Goal: Book appointment/travel/reservation

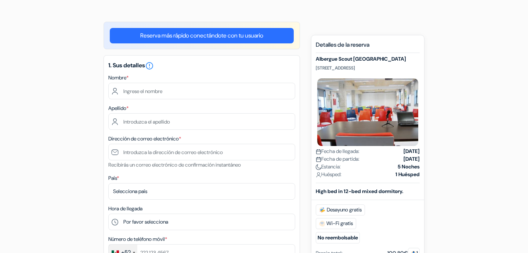
scroll to position [90, 0]
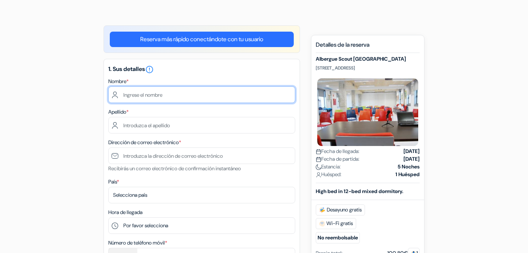
click at [133, 89] on input "text" at bounding box center [201, 94] width 187 height 17
type input "jesus"
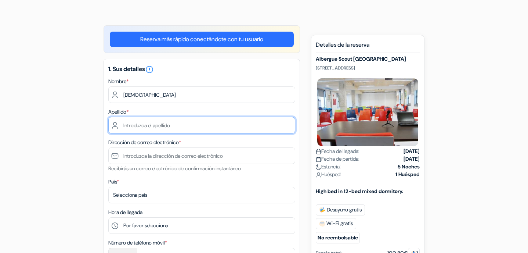
type input "rodriguez rodriguez"
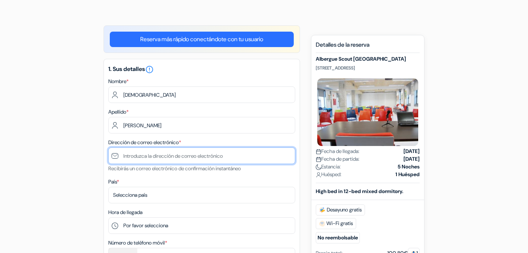
type input "[EMAIL_ADDRESS][DOMAIN_NAME]"
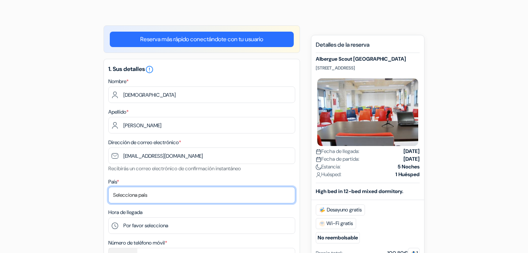
select select "144"
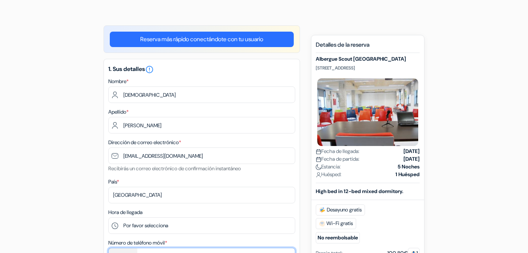
type input "5532424893"
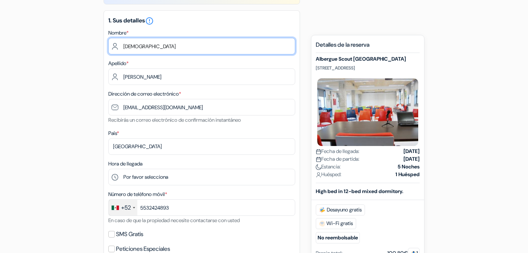
scroll to position [158, 0]
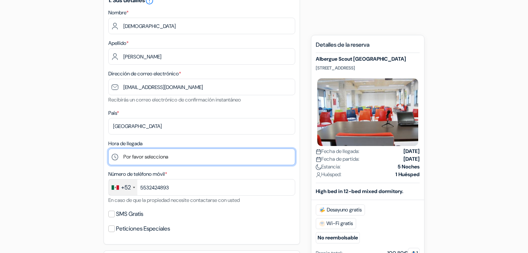
click at [256, 153] on select "Por favor selecciona 1:00 2:00 3:00 4:00 5:00 6:00 7:00 8:00 9:00 10:00 11:00 1…" at bounding box center [201, 156] width 187 height 17
click at [108, 148] on select "Por favor selecciona 1:00 2:00 3:00 4:00 5:00 6:00 7:00 8:00 9:00 10:00 11:00 1…" at bounding box center [201, 156] width 187 height 17
click at [179, 155] on select "Por favor selecciona 1:00 2:00 3:00 4:00 5:00 6:00 7:00 8:00 9:00 10:00 11:00 1…" at bounding box center [201, 156] width 187 height 17
select select "19"
click at [108, 148] on select "Por favor selecciona 1:00 2:00 3:00 4:00 5:00 6:00 7:00 8:00 9:00 10:00 11:00 1…" at bounding box center [201, 156] width 187 height 17
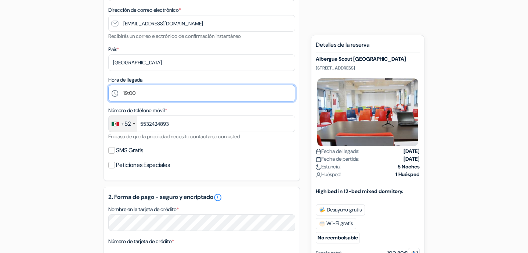
scroll to position [224, 0]
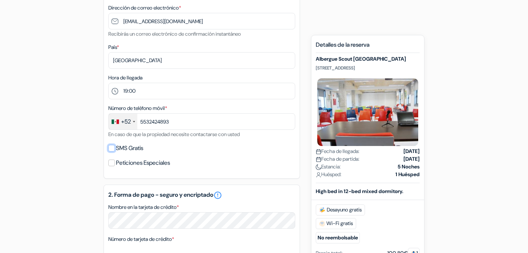
click at [112, 148] on input "SMS Gratis" at bounding box center [111, 148] width 7 height 7
checkbox input "true"
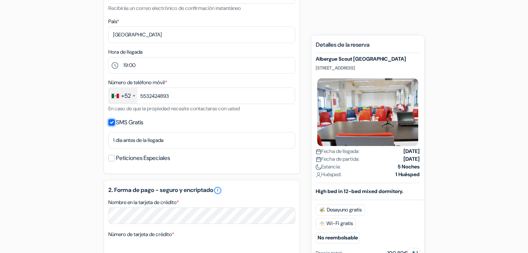
scroll to position [251, 0]
click at [114, 159] on input "Peticiones Especiales" at bounding box center [111, 157] width 7 height 7
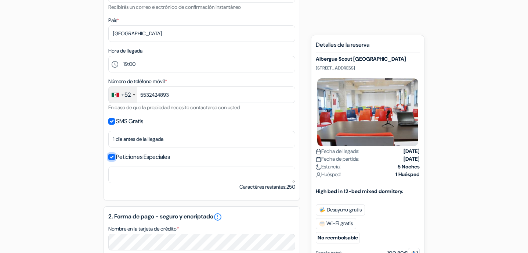
click at [113, 157] on input "Peticiones Especiales" at bounding box center [111, 157] width 7 height 7
checkbox input "false"
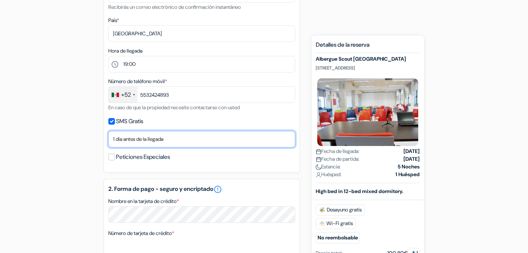
click at [129, 139] on select "No gracias Enviar ahora Llegada 1 dia antes de la llegada 2 días antes de la ll…" at bounding box center [201, 139] width 187 height 17
click at [185, 140] on select "No gracias Enviar ahora Llegada 1 dia antes de la llegada 2 días antes de la ll…" at bounding box center [201, 139] width 187 height 17
click at [108, 131] on select "No gracias Enviar ahora Llegada 1 dia antes de la llegada 2 días antes de la ll…" at bounding box center [201, 139] width 187 height 17
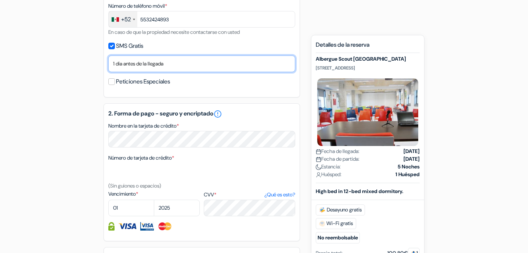
scroll to position [335, 0]
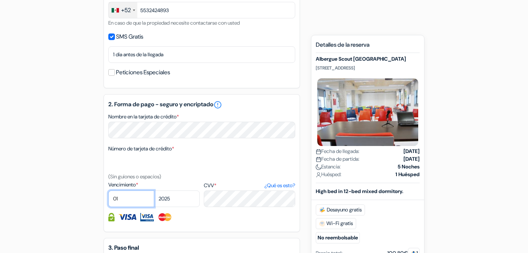
select select "04"
select select "2028"
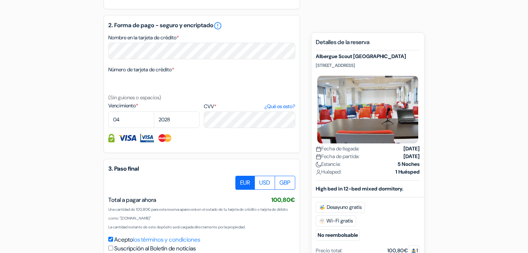
scroll to position [418, 0]
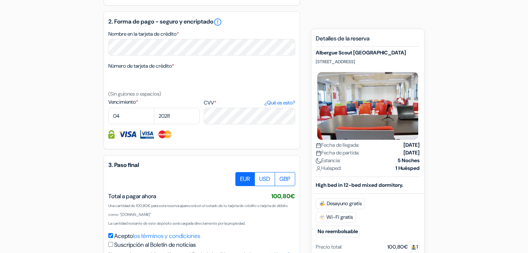
click at [61, 126] on div "add_box Albergue Scout Madrid Calle entre arroyos 19 Bis, Madrid, España Detall…" at bounding box center [264, 0] width 485 height 607
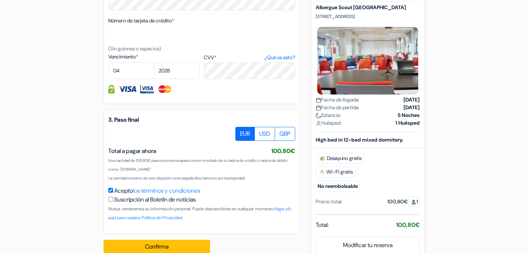
scroll to position [477, 0]
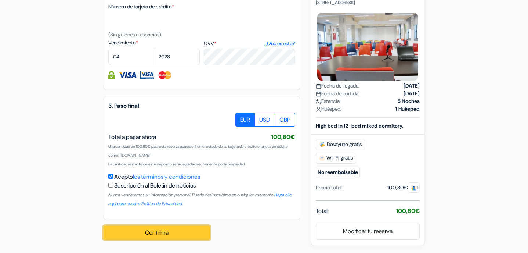
click at [157, 234] on button "Confirma" at bounding box center [157, 232] width 106 height 14
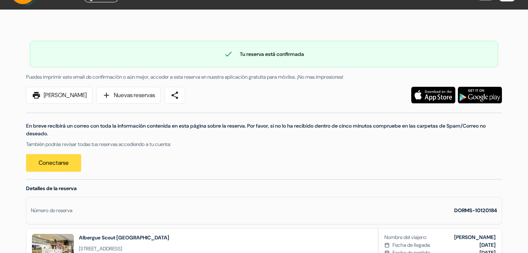
scroll to position [23, 0]
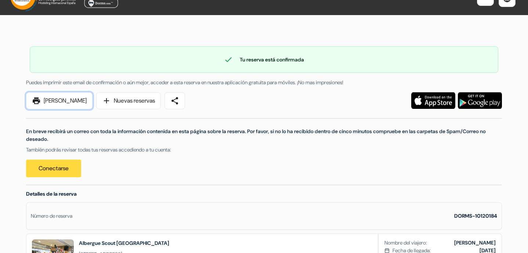
click at [58, 103] on link "print [PERSON_NAME]" at bounding box center [59, 100] width 66 height 17
